Goal: Information Seeking & Learning: Learn about a topic

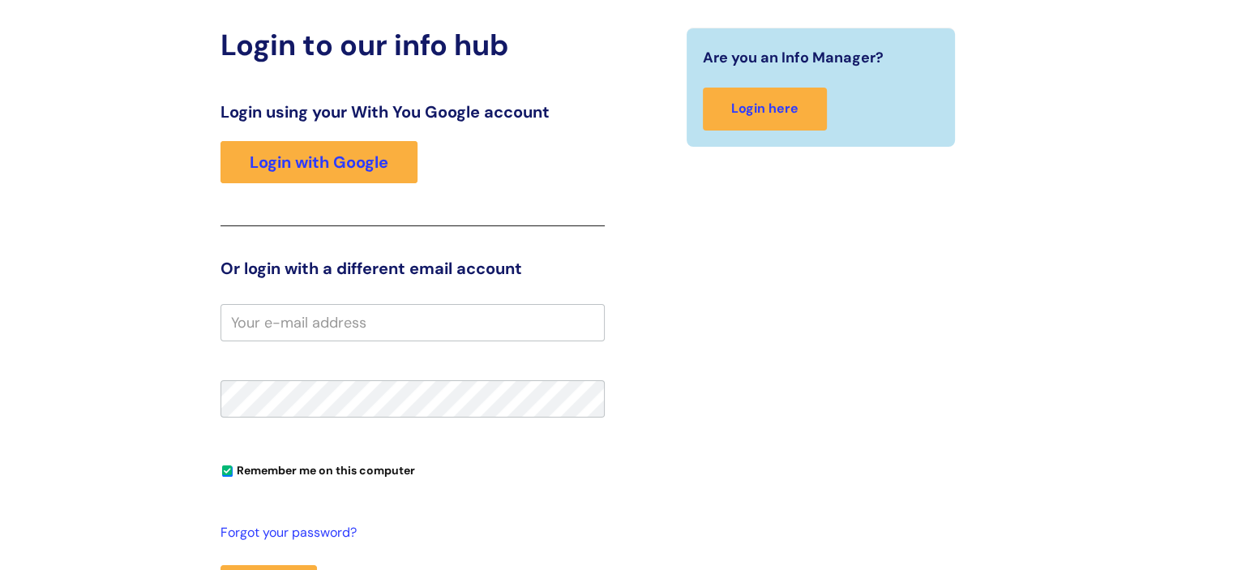
scroll to position [162, 0]
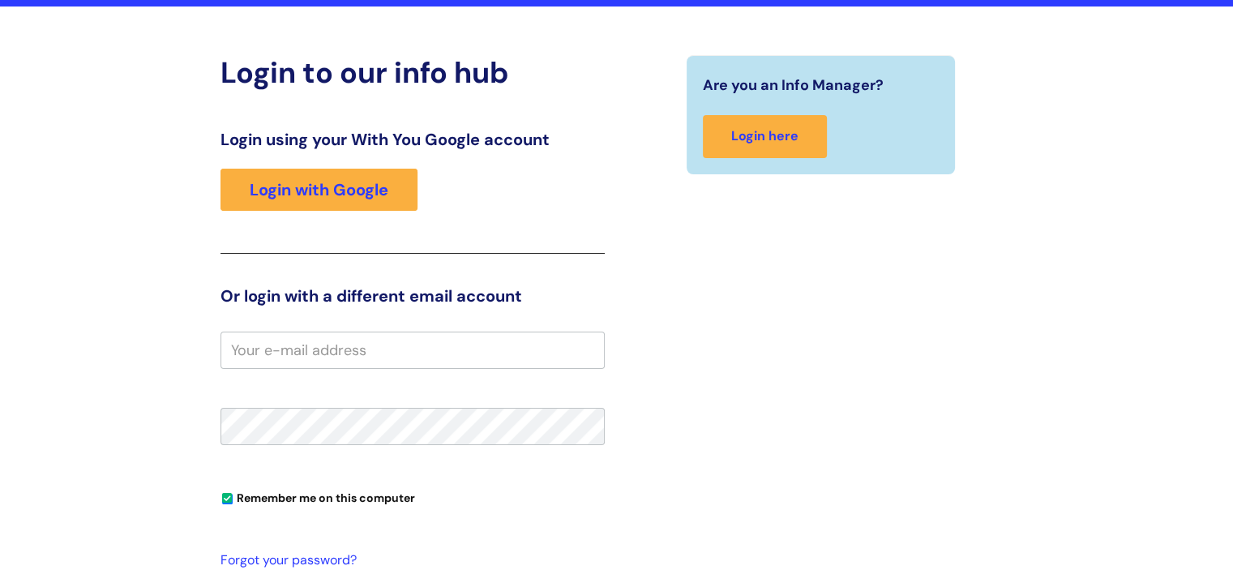
click at [359, 346] on input "email" at bounding box center [412, 350] width 384 height 37
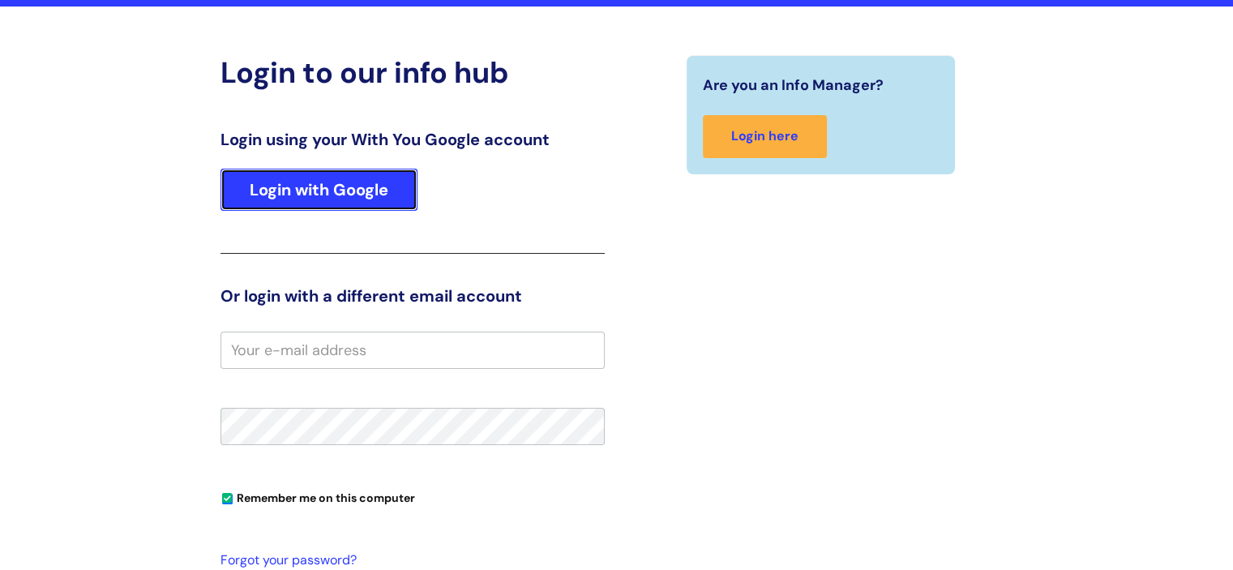
click at [383, 205] on link "Login with Google" at bounding box center [318, 190] width 197 height 42
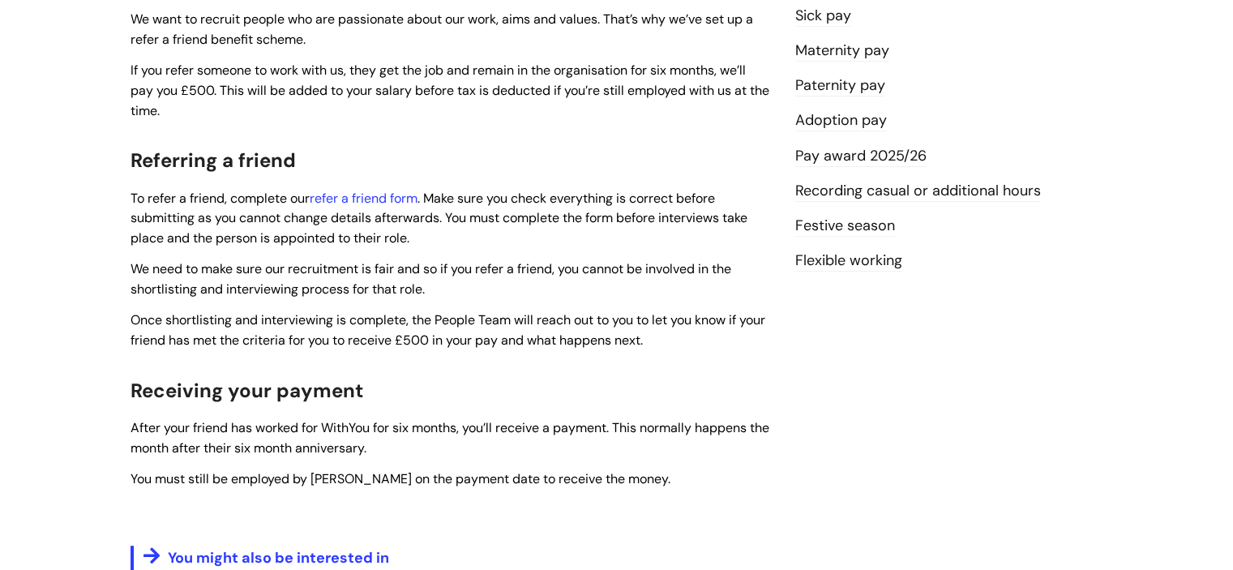
scroll to position [405, 0]
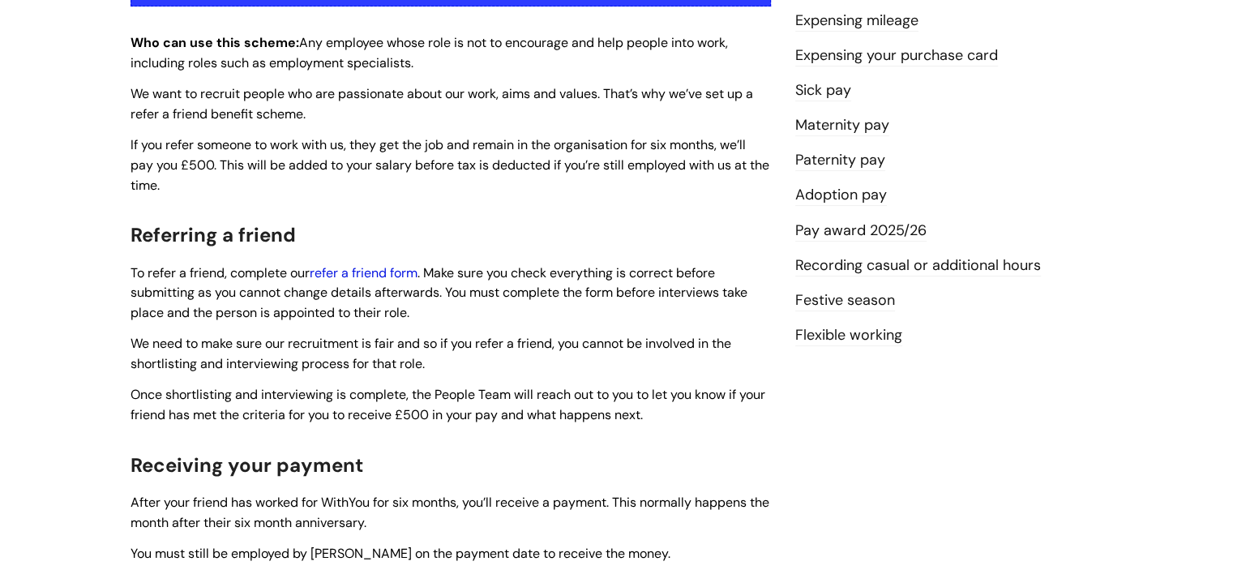
click at [397, 276] on link "refer a friend form" at bounding box center [364, 272] width 108 height 17
click at [892, 233] on link "Pay award 2025/26" at bounding box center [860, 230] width 131 height 21
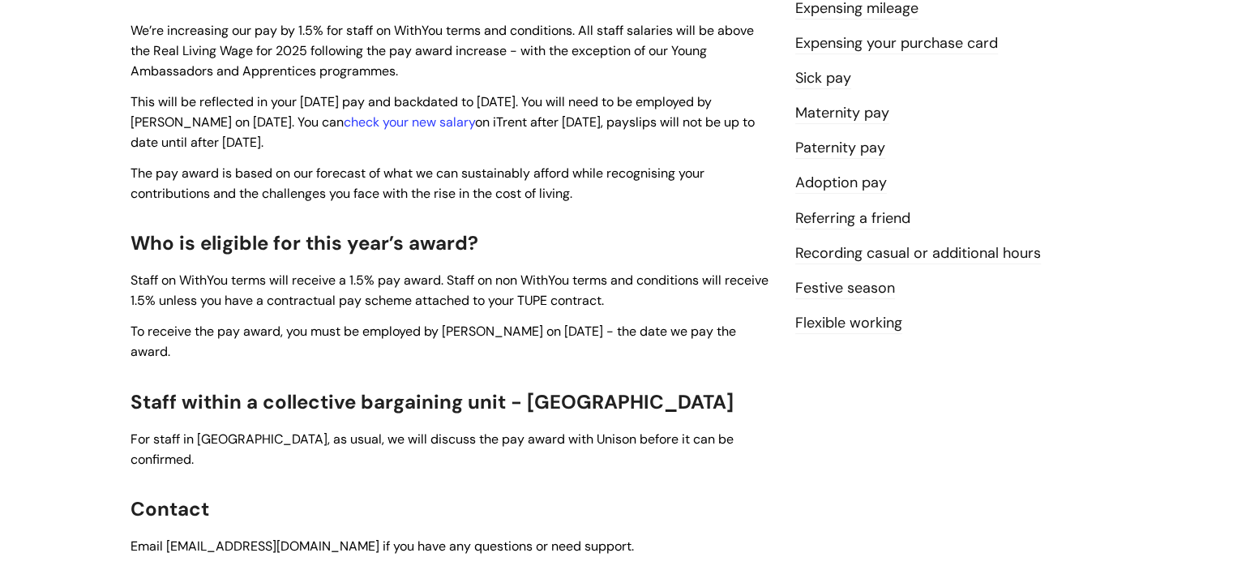
scroll to position [405, 0]
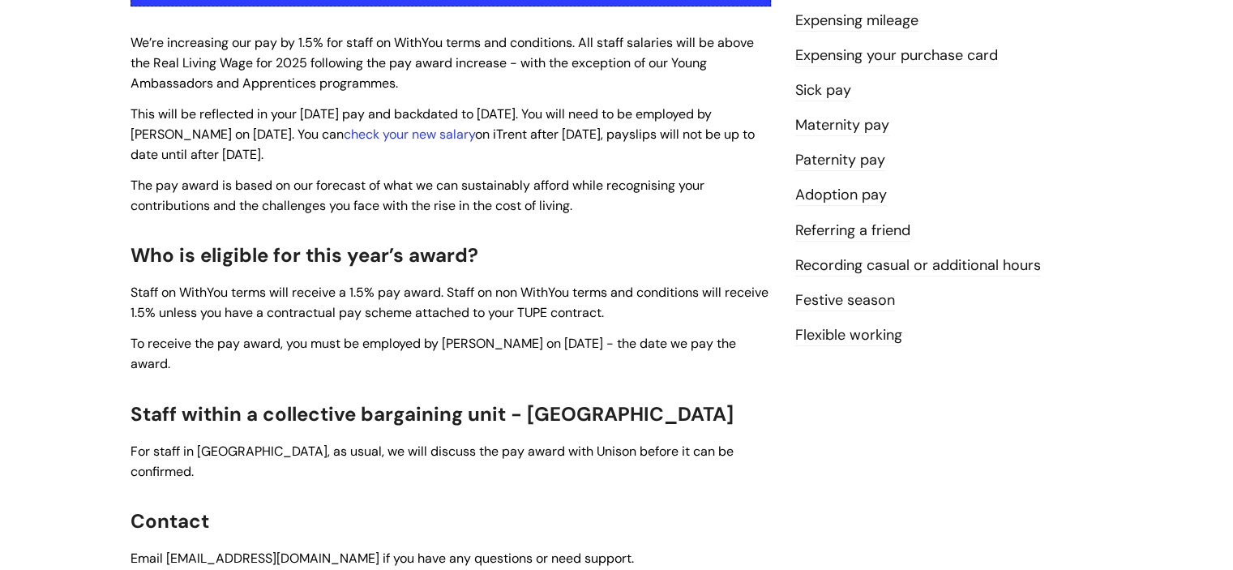
click at [869, 303] on link "Festive season" at bounding box center [845, 300] width 100 height 21
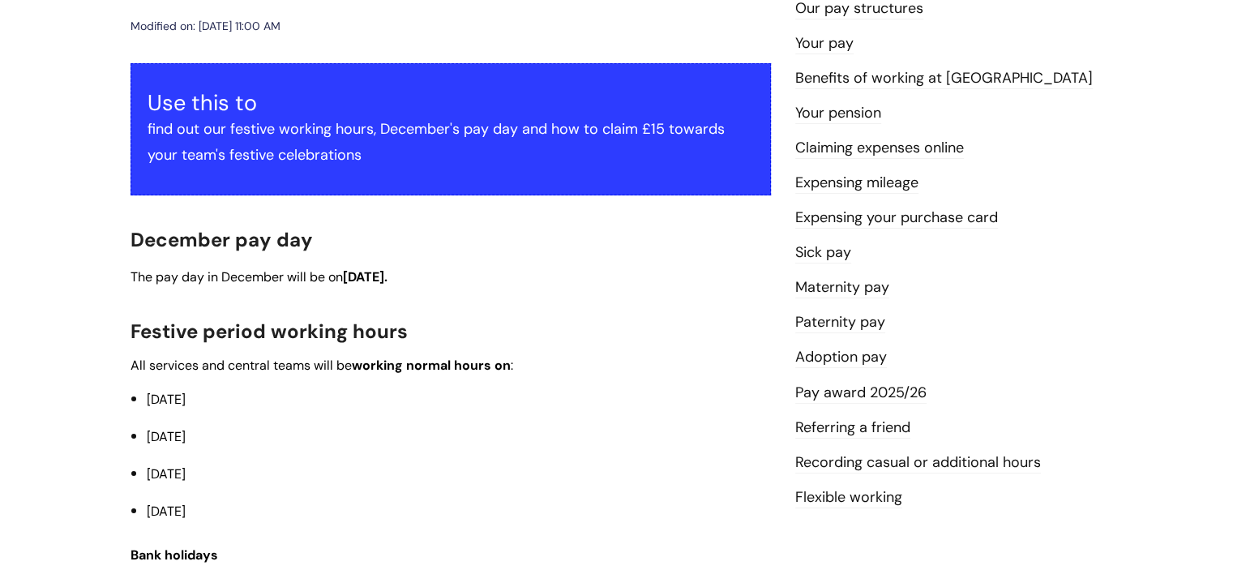
scroll to position [162, 0]
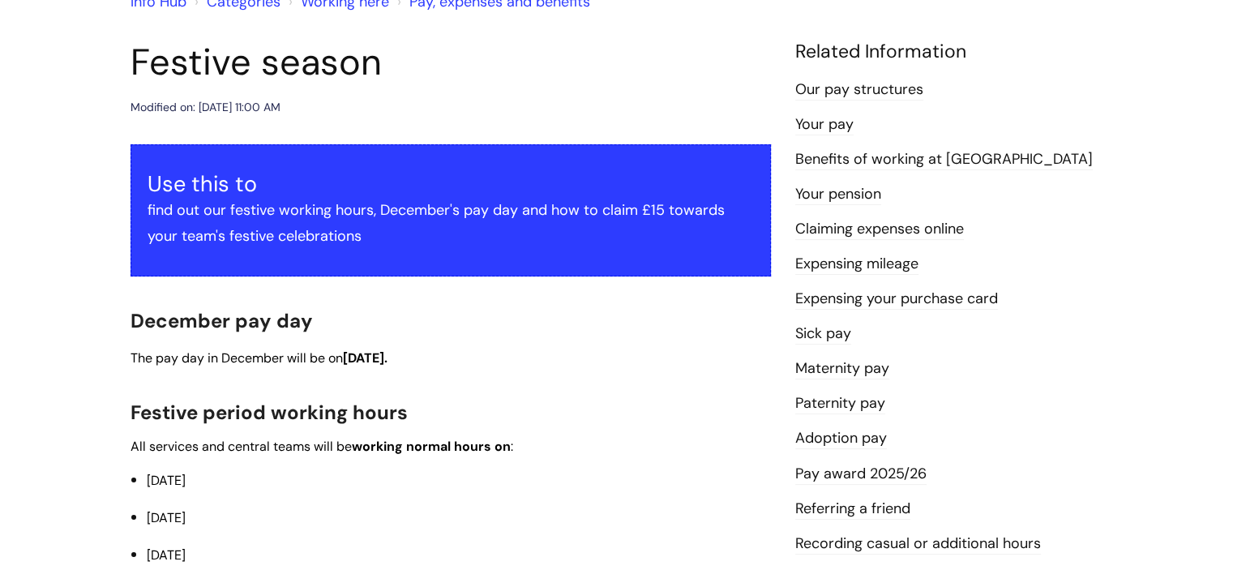
click at [878, 155] on link "Benefits of working at [GEOGRAPHIC_DATA]" at bounding box center [943, 159] width 297 height 21
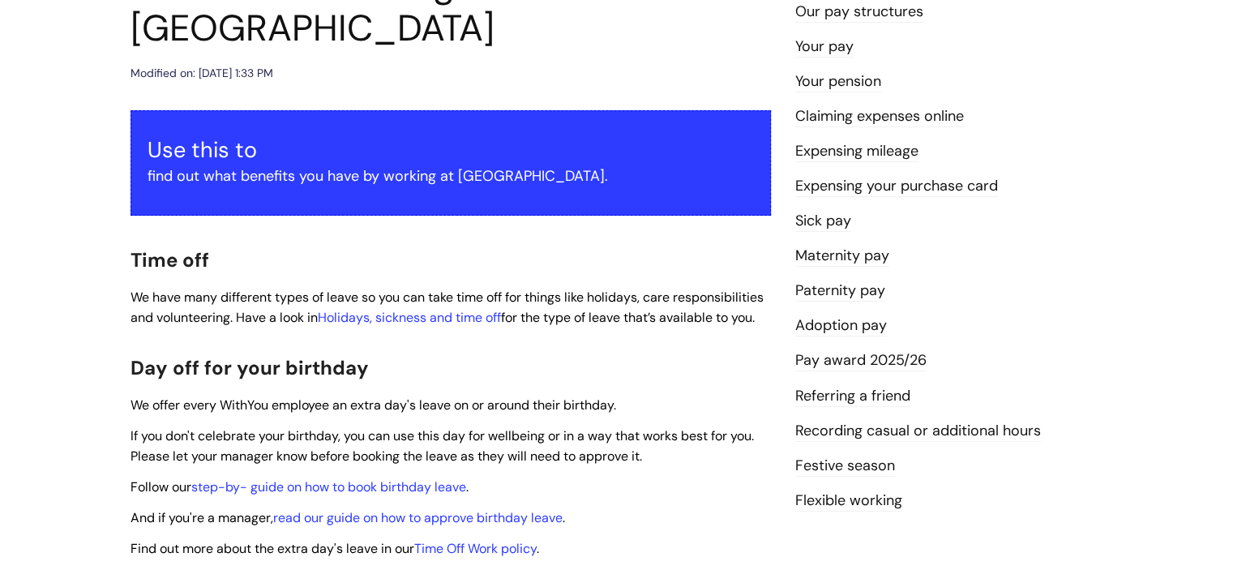
scroll to position [81, 0]
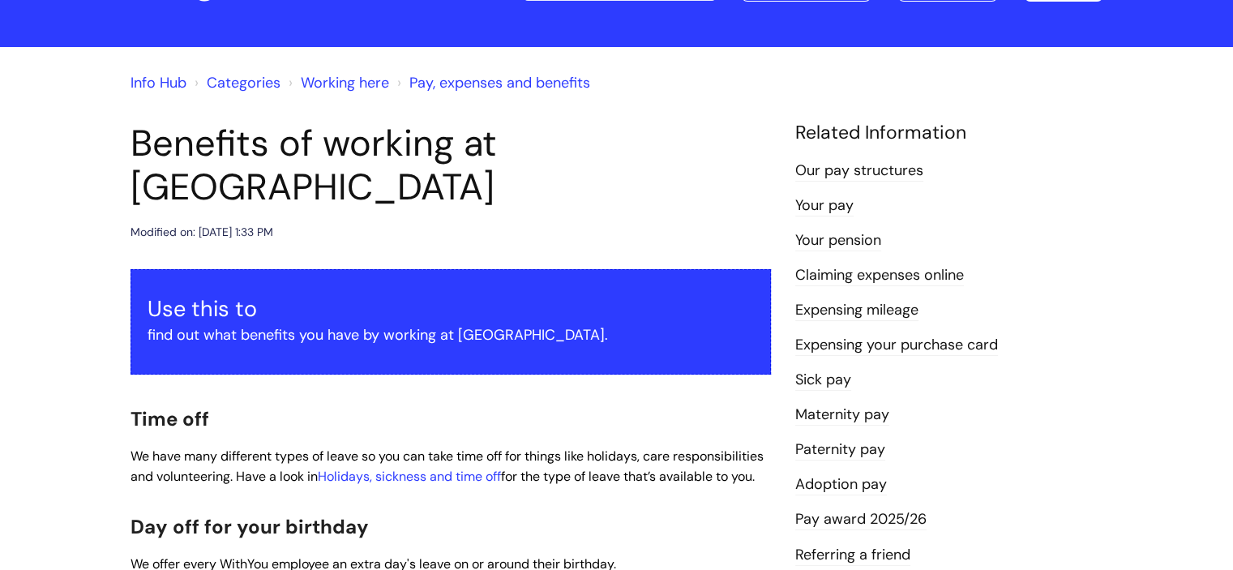
click at [866, 422] on link "Maternity pay" at bounding box center [842, 414] width 94 height 21
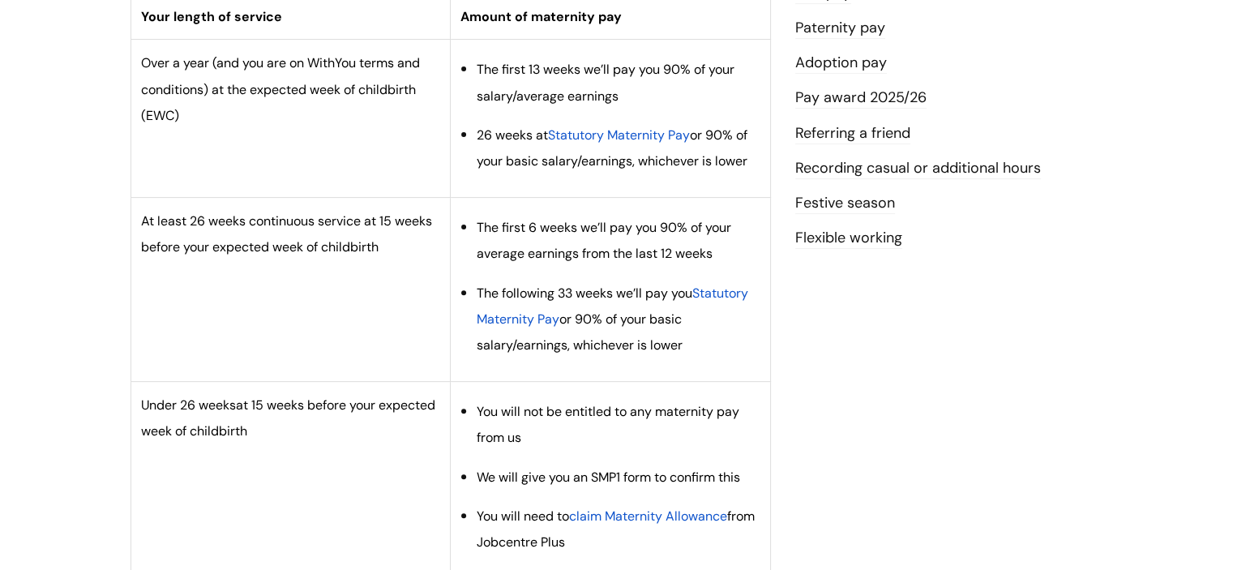
scroll to position [405, 0]
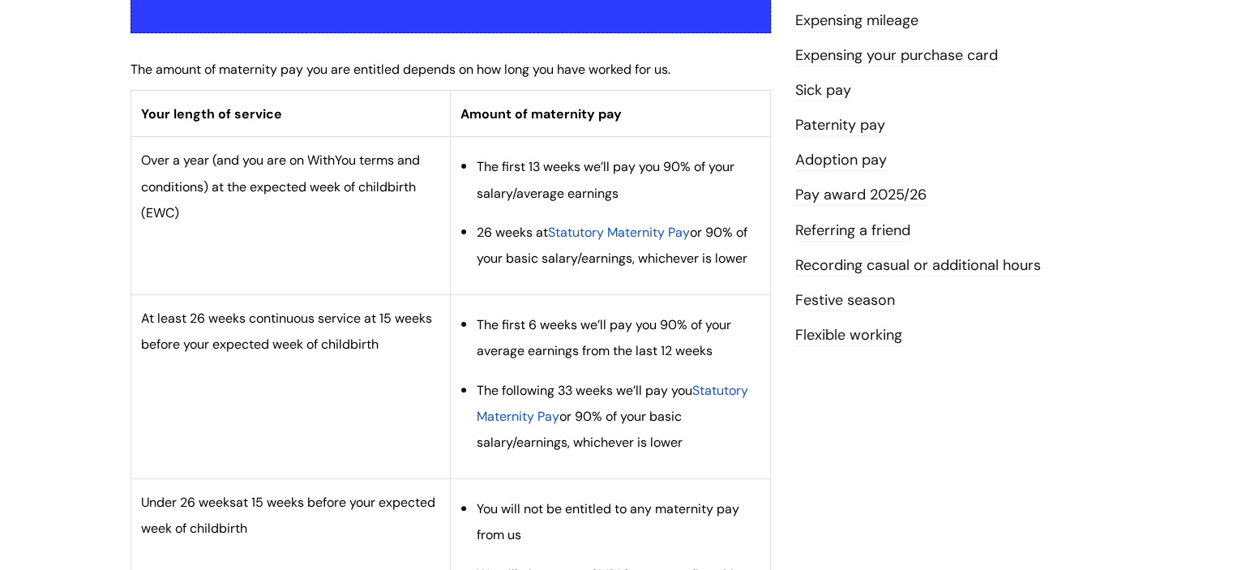
click at [657, 229] on span "Statutory Maternity Pay" at bounding box center [619, 232] width 142 height 17
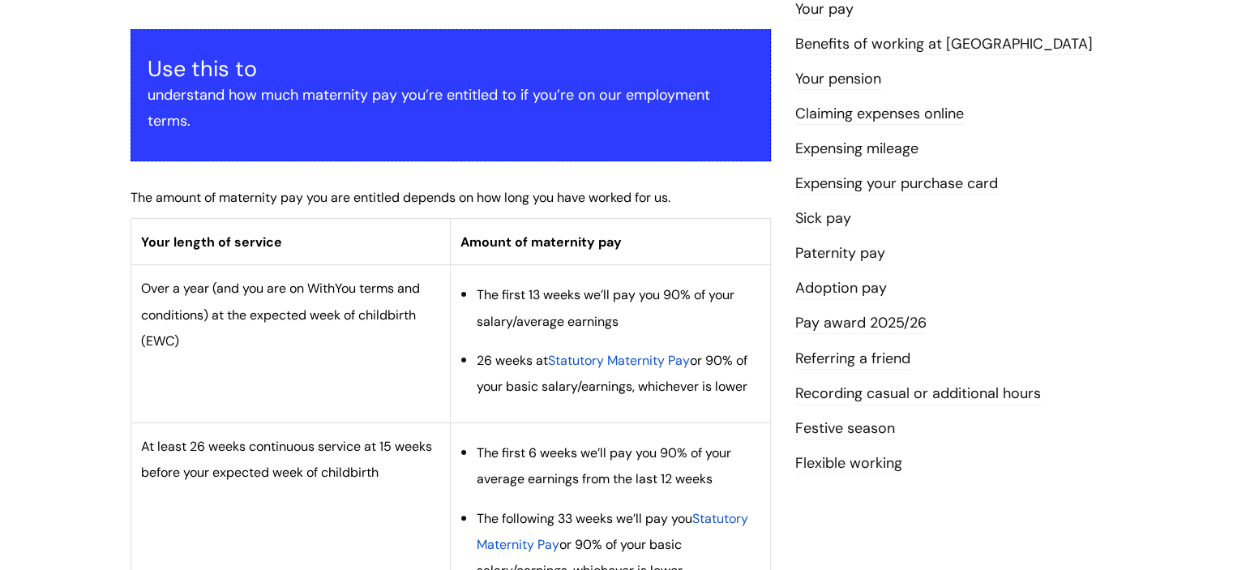
scroll to position [240, 0]
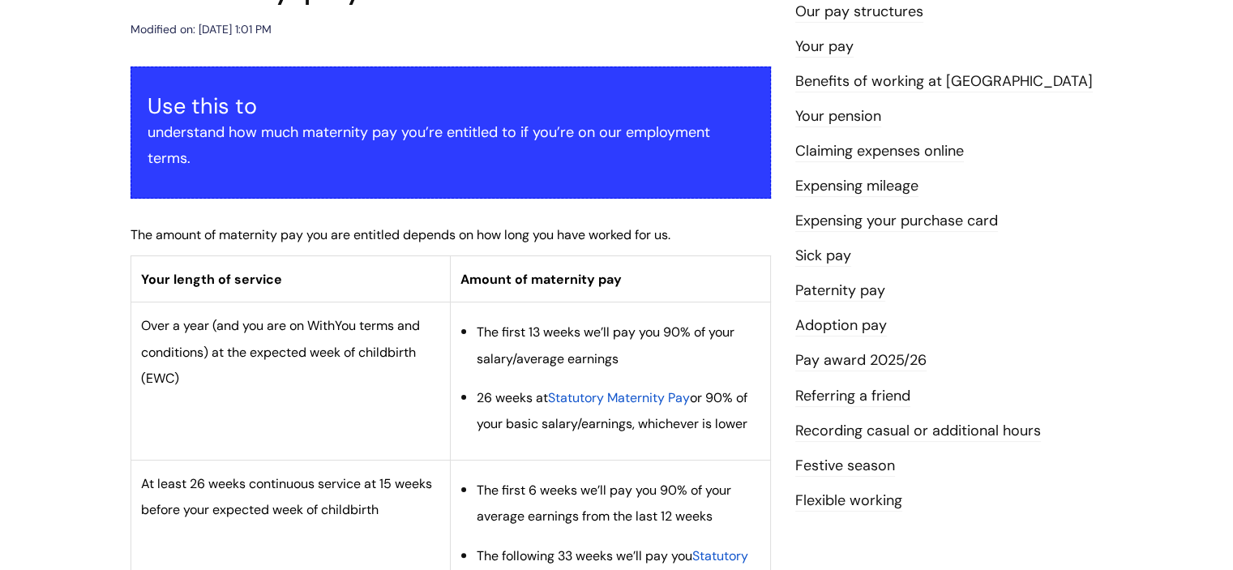
click at [836, 262] on link "Sick pay" at bounding box center [823, 256] width 56 height 21
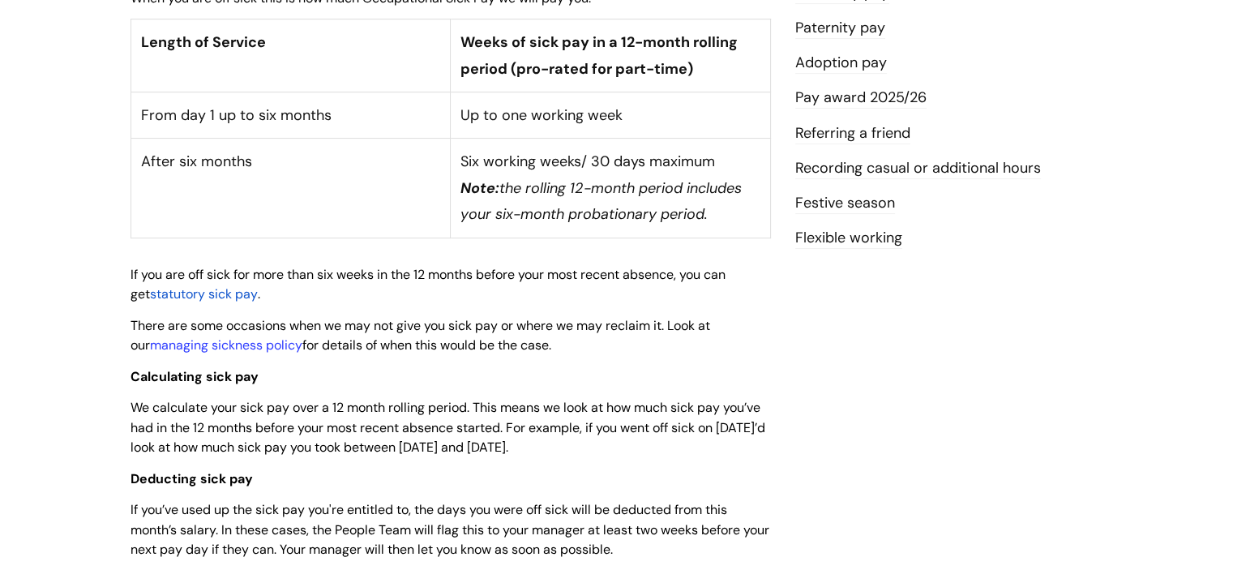
scroll to position [486, 0]
